Goal: Check status: Check status

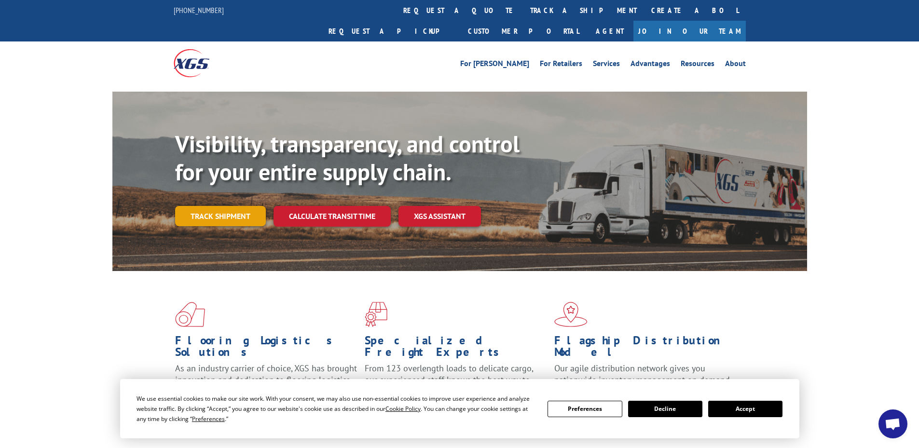
click at [258, 206] on link "Track shipment" at bounding box center [220, 216] width 91 height 20
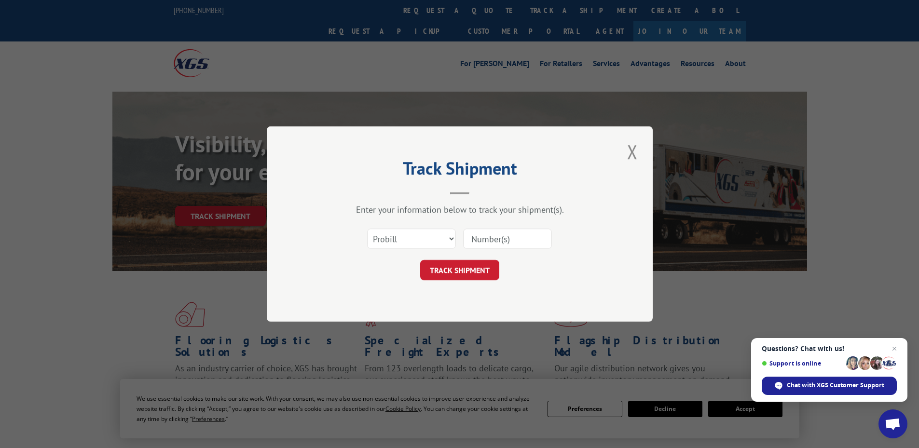
click at [480, 237] on input at bounding box center [507, 239] width 89 height 20
click at [448, 242] on select "Select category... Probill BOL PO" at bounding box center [411, 239] width 89 height 20
click at [474, 242] on input at bounding box center [507, 239] width 89 height 20
paste input "2914454556"
type input "2914454556"
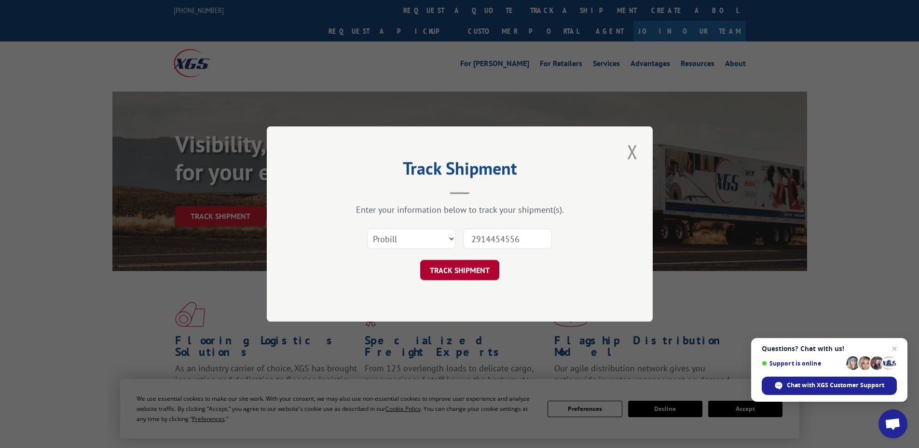
click at [461, 274] on button "TRACK SHIPMENT" at bounding box center [459, 270] width 79 height 20
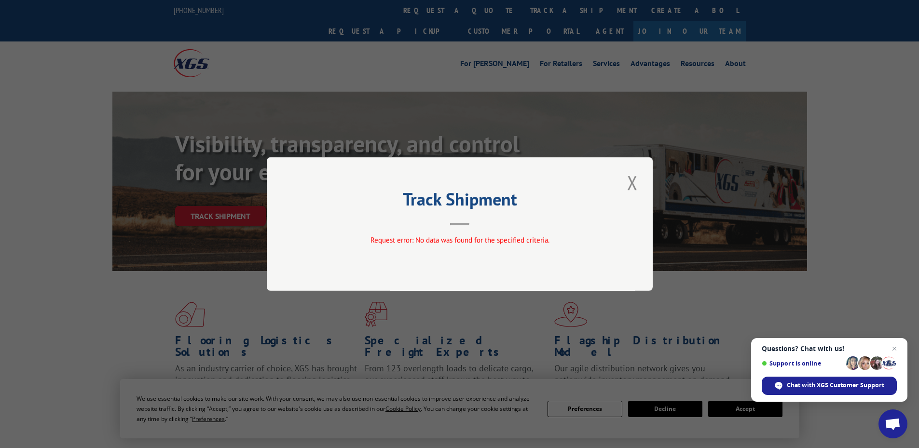
click at [640, 185] on div "Track Shipment Request error: No data was found for the specified criteria." at bounding box center [460, 224] width 386 height 134
click at [634, 187] on button "Close modal" at bounding box center [632, 182] width 16 height 27
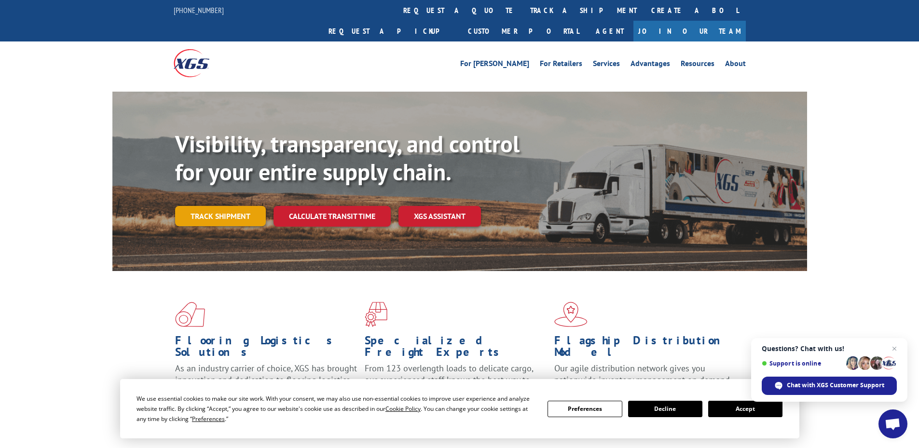
click at [223, 206] on link "Track shipment" at bounding box center [220, 216] width 91 height 20
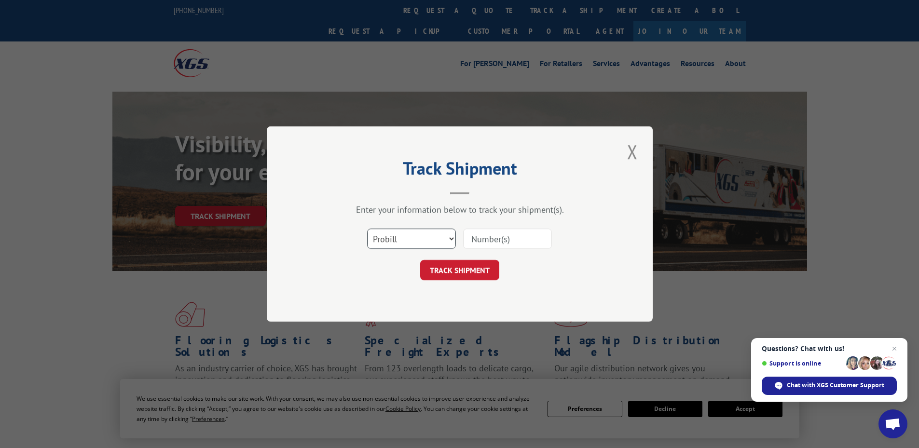
click at [443, 237] on select "Select category... Probill BOL PO" at bounding box center [411, 239] width 89 height 20
select select "bol"
click at [367, 229] on select "Select category... Probill BOL PO" at bounding box center [411, 239] width 89 height 20
click at [444, 239] on select "Select category... Probill BOL PO" at bounding box center [411, 239] width 89 height 20
click at [478, 238] on input at bounding box center [507, 239] width 89 height 20
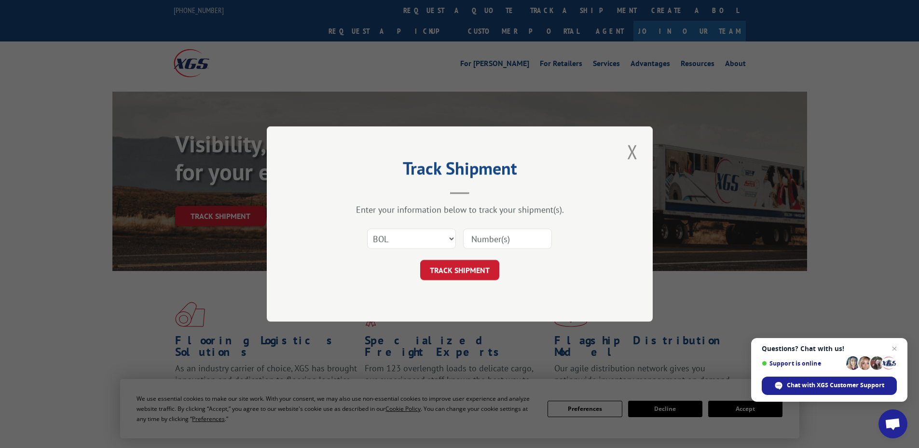
paste input "2914454556"
type input "2914454556"
click at [446, 273] on button "TRACK SHIPMENT" at bounding box center [459, 270] width 79 height 20
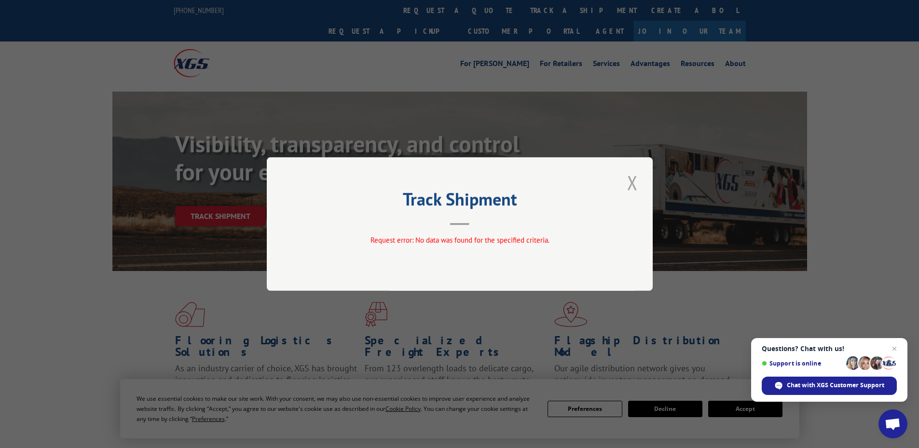
click at [634, 185] on button "Close modal" at bounding box center [632, 182] width 16 height 27
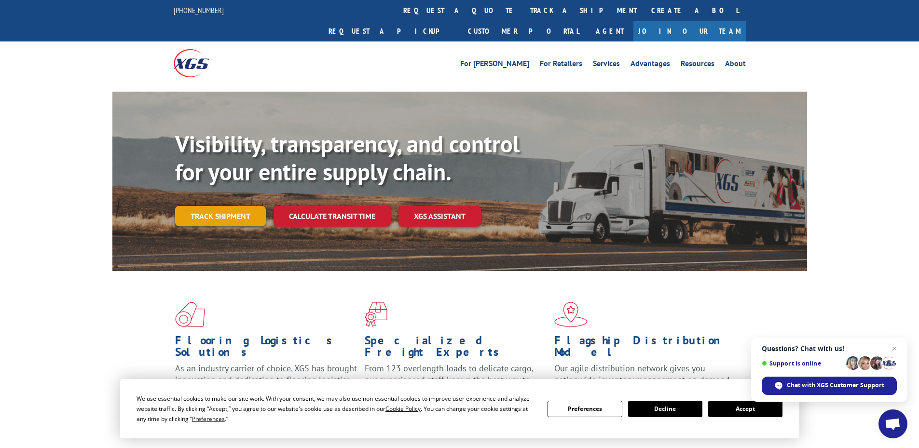
click at [212, 206] on link "Track shipment" at bounding box center [220, 216] width 91 height 20
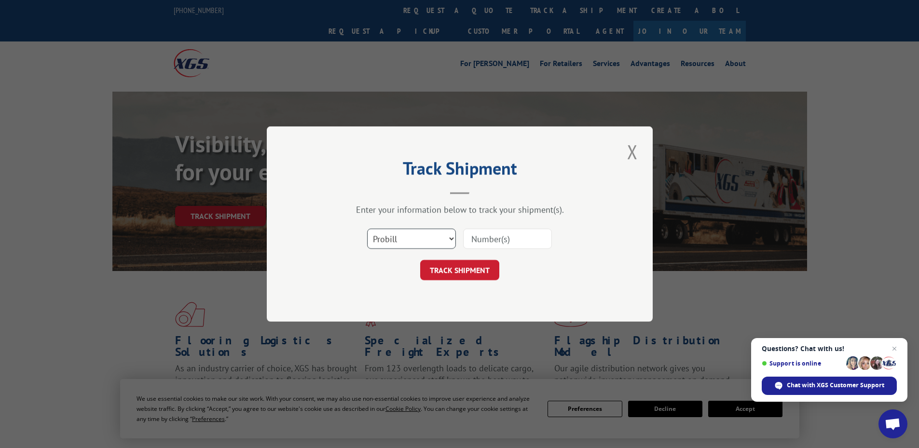
click at [449, 243] on select "Select category... Probill BOL PO" at bounding box center [411, 239] width 89 height 20
select select "po"
click at [367, 229] on select "Select category... Probill BOL PO" at bounding box center [411, 239] width 89 height 20
click at [492, 237] on input at bounding box center [507, 239] width 89 height 20
paste input "2914454556"
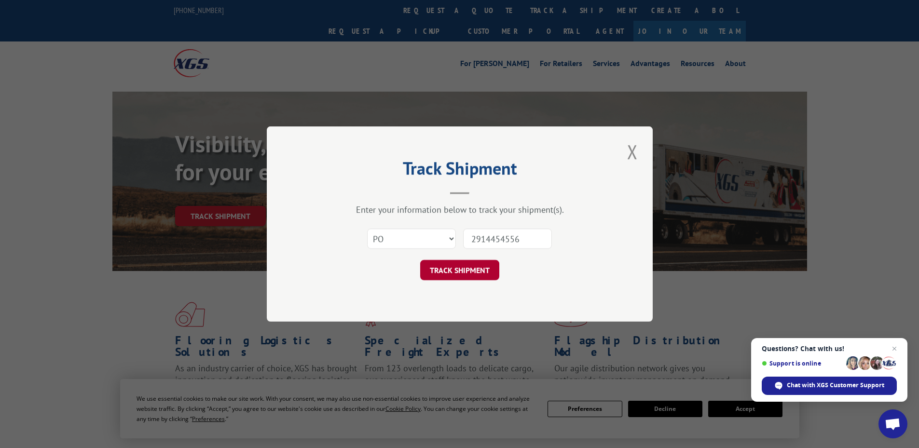
type input "2914454556"
click at [469, 271] on button "TRACK SHIPMENT" at bounding box center [459, 270] width 79 height 20
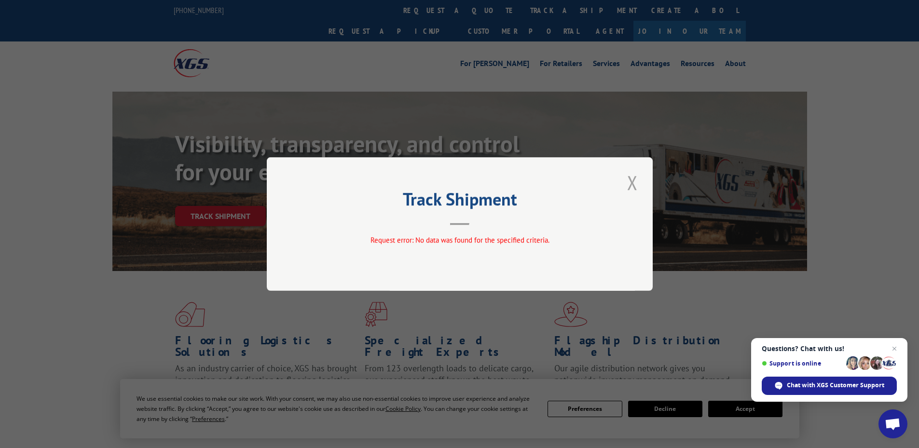
click at [635, 182] on button "Close modal" at bounding box center [632, 182] width 16 height 27
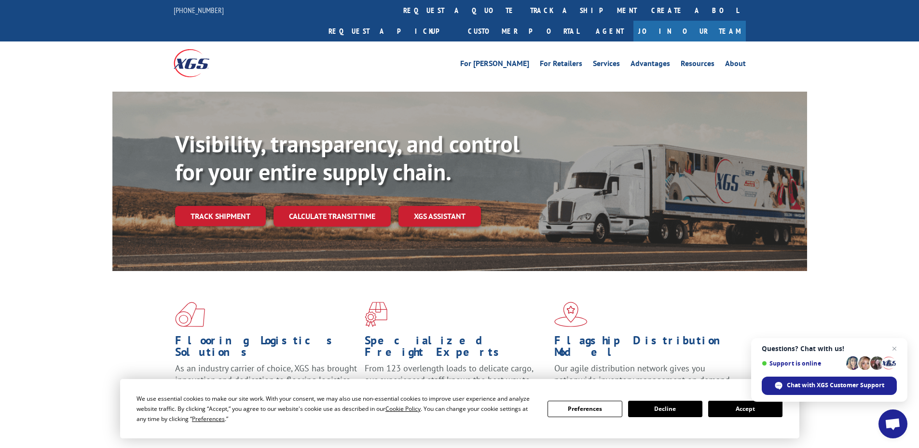
click at [724, 405] on button "Accept" at bounding box center [745, 409] width 74 height 16
